Goal: Find specific page/section: Find specific page/section

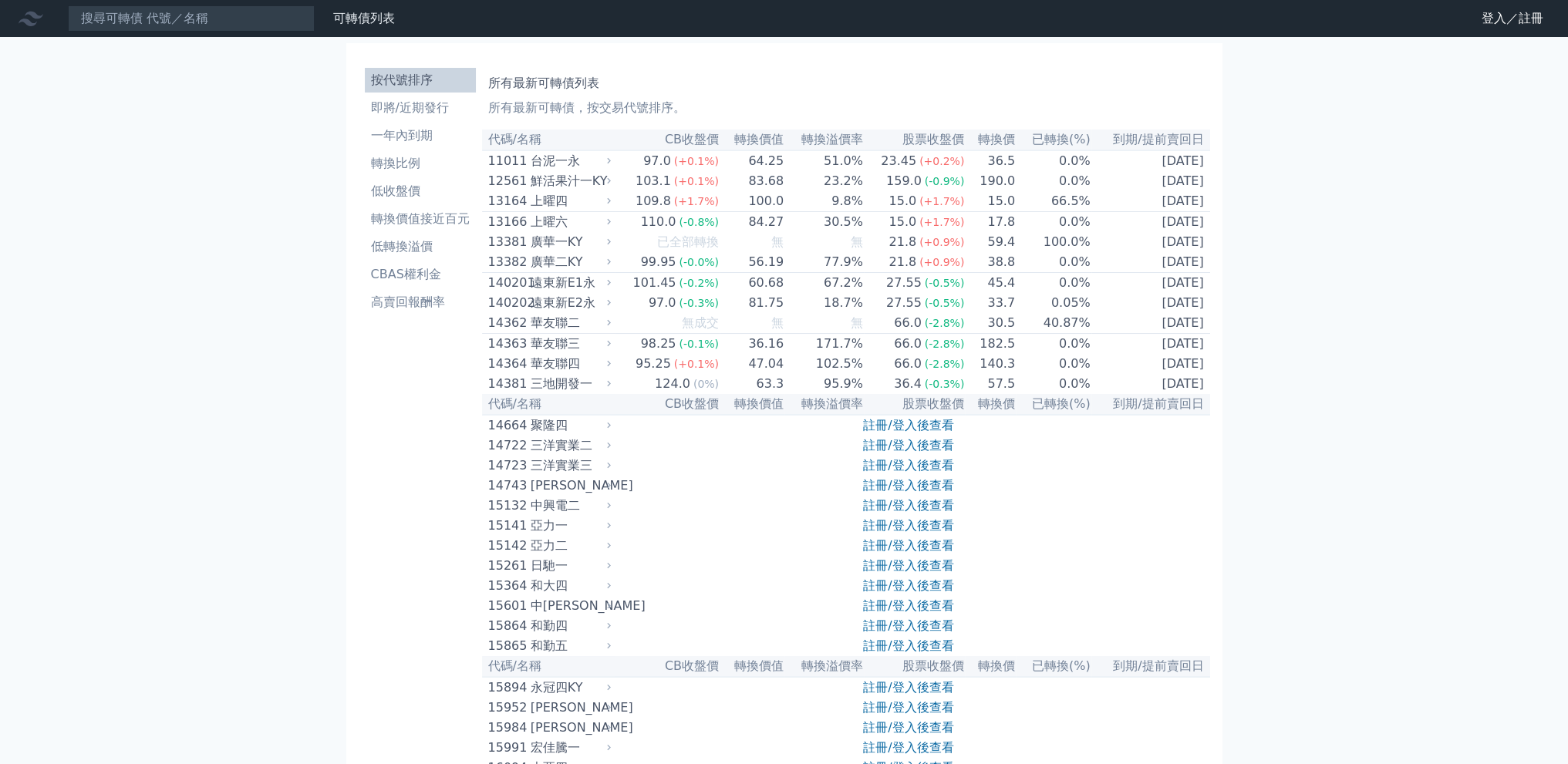
scroll to position [7306, 0]
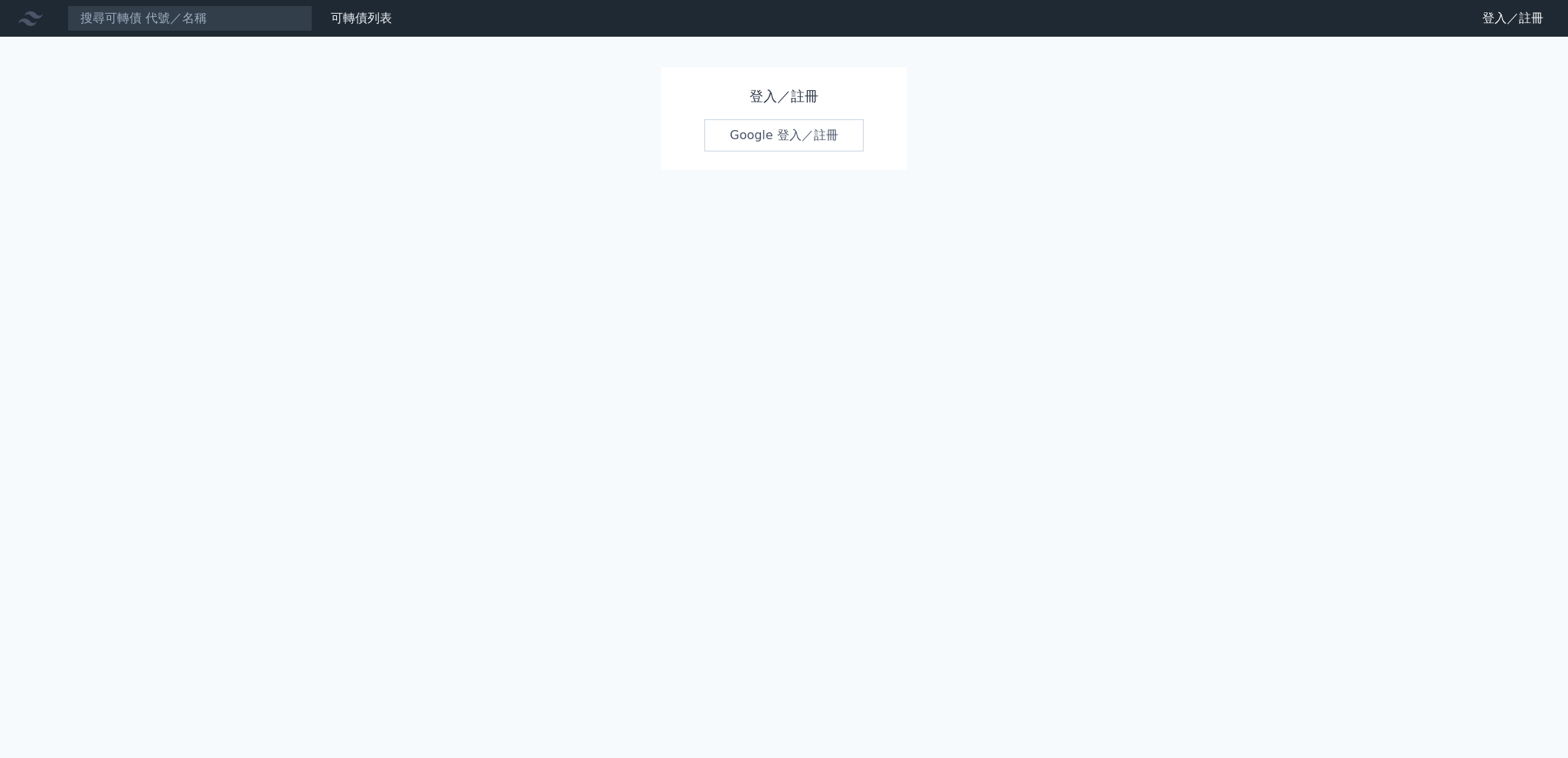
click at [799, 134] on link "Google 登入／註冊" at bounding box center [784, 135] width 159 height 32
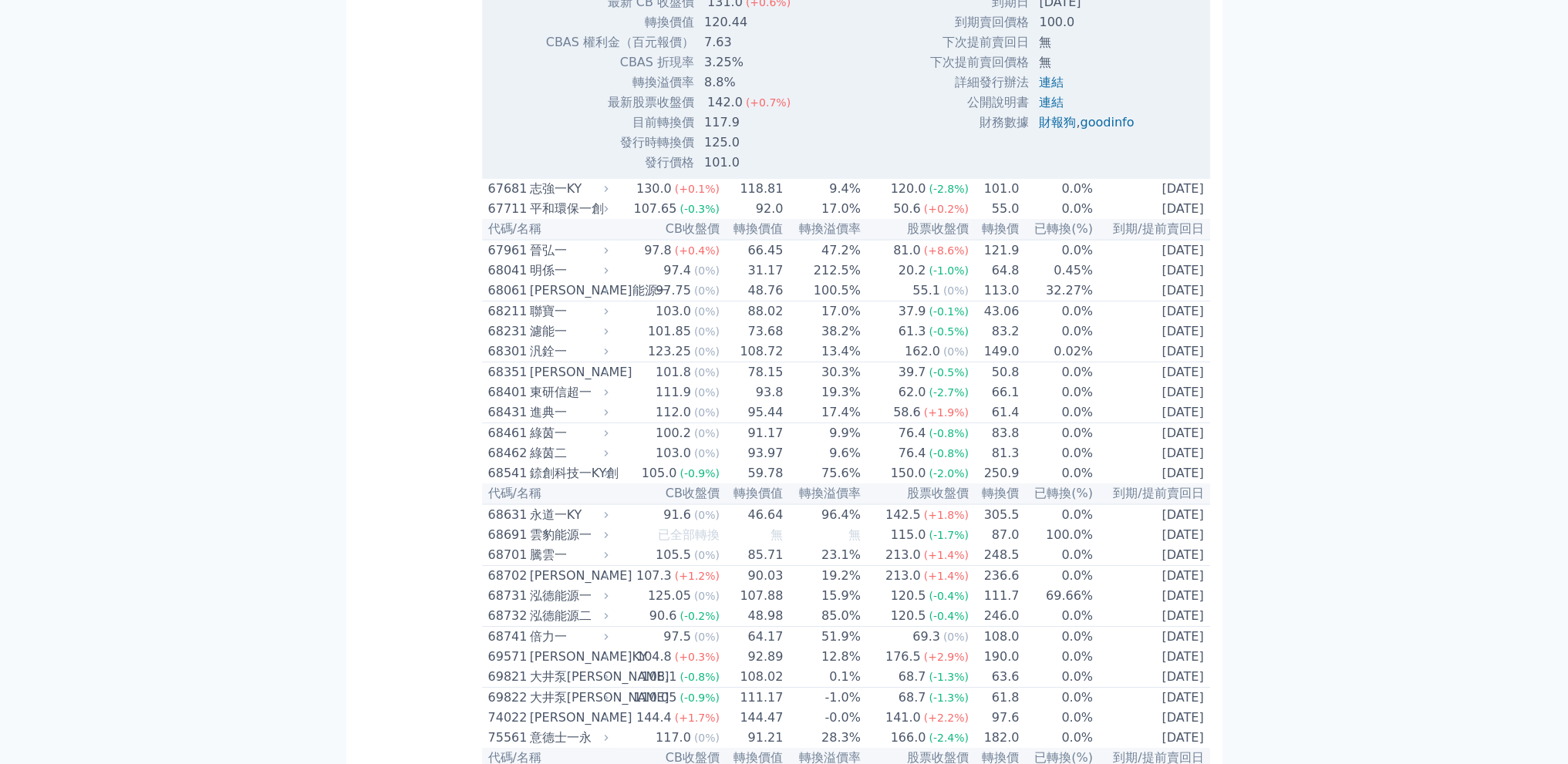
scroll to position [7611, 0]
